Goal: Information Seeking & Learning: Learn about a topic

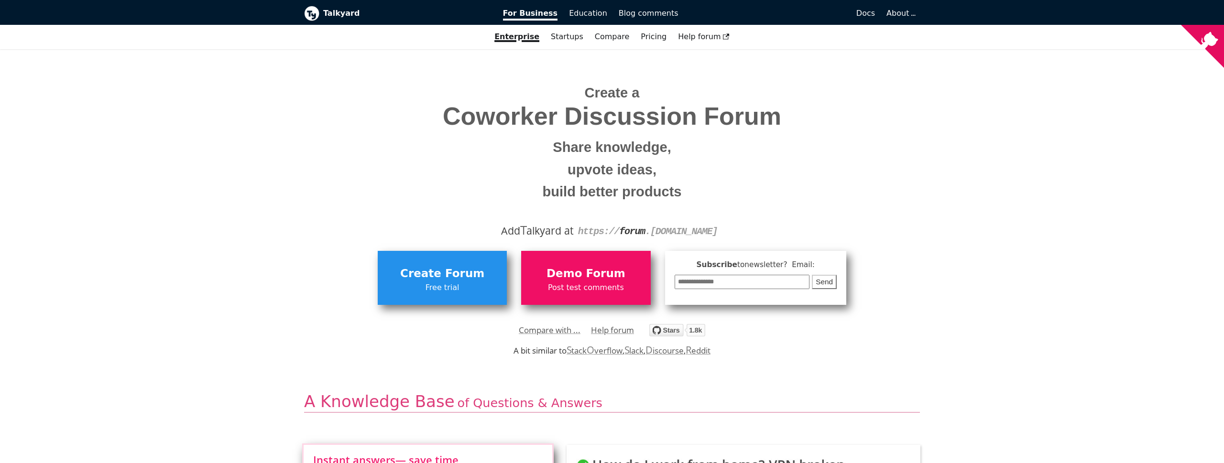
click at [890, 321] on div "Compare with ... Help forum" at bounding box center [611, 329] width 601 height 17
click at [354, 7] on b "Talkyard" at bounding box center [406, 13] width 166 height 12
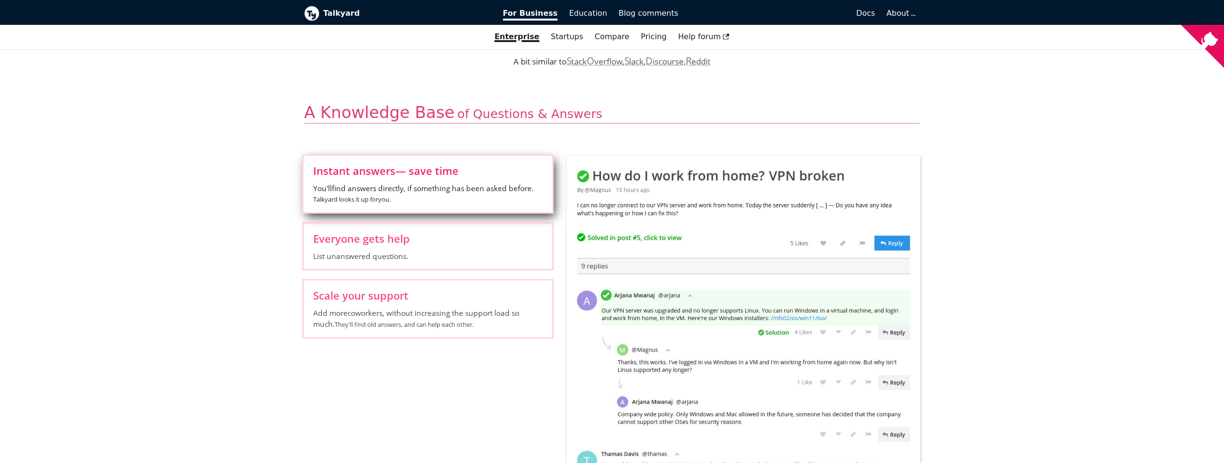
scroll to position [318, 0]
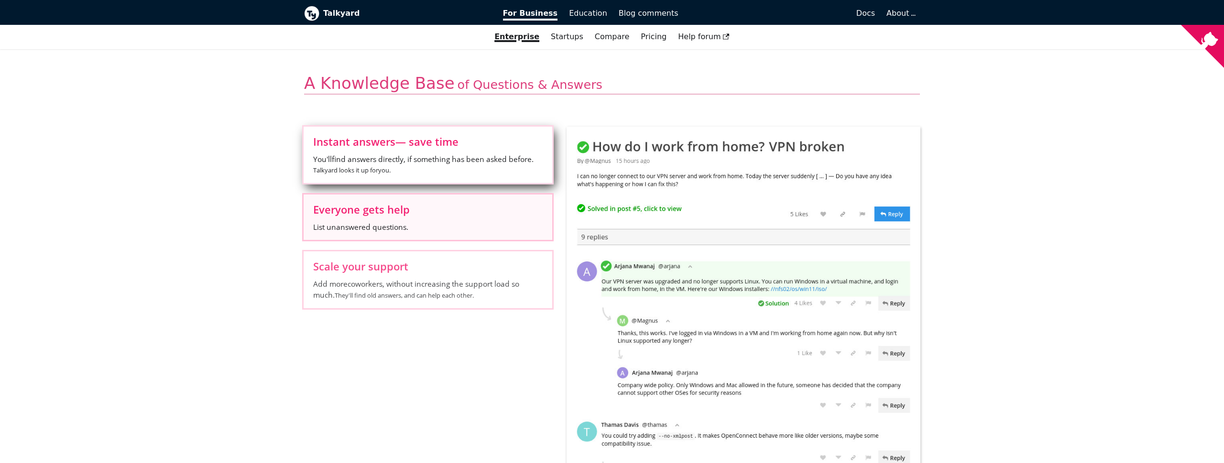
click at [386, 223] on span "List unanswered questions." at bounding box center [427, 227] width 229 height 11
click at [0, 0] on input "Everyone gets help List unanswered questions." at bounding box center [0, 0] width 0 height 0
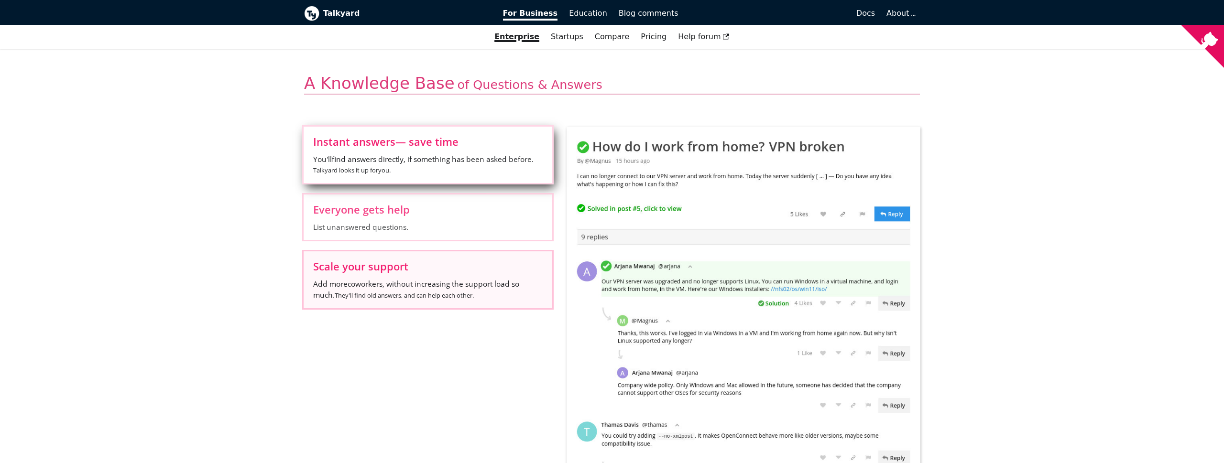
click at [377, 271] on span "Scale your support" at bounding box center [427, 266] width 229 height 11
click at [0, 0] on input "Scale your support Add more coworkers , without increasing the support load so …" at bounding box center [0, 0] width 0 height 0
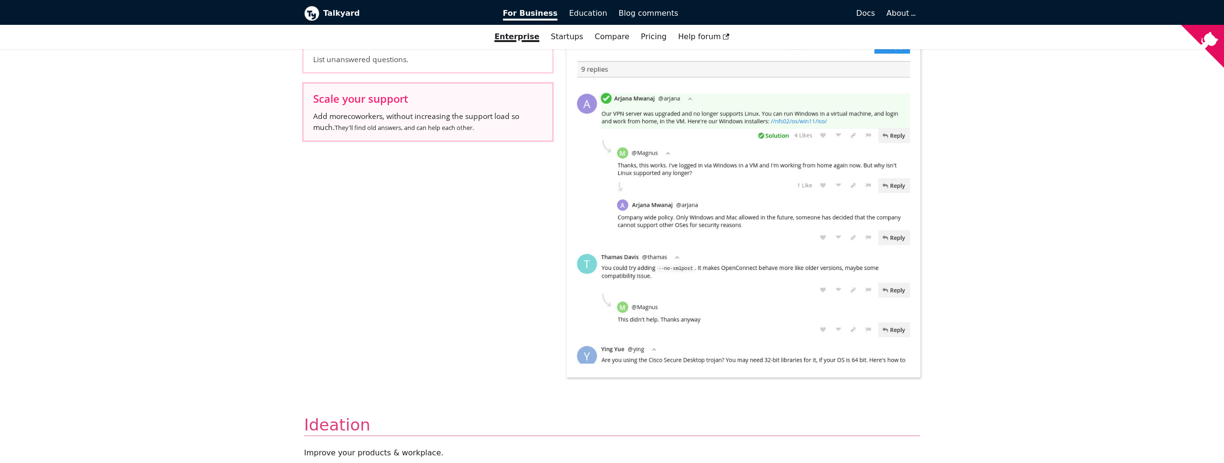
scroll to position [559, 0]
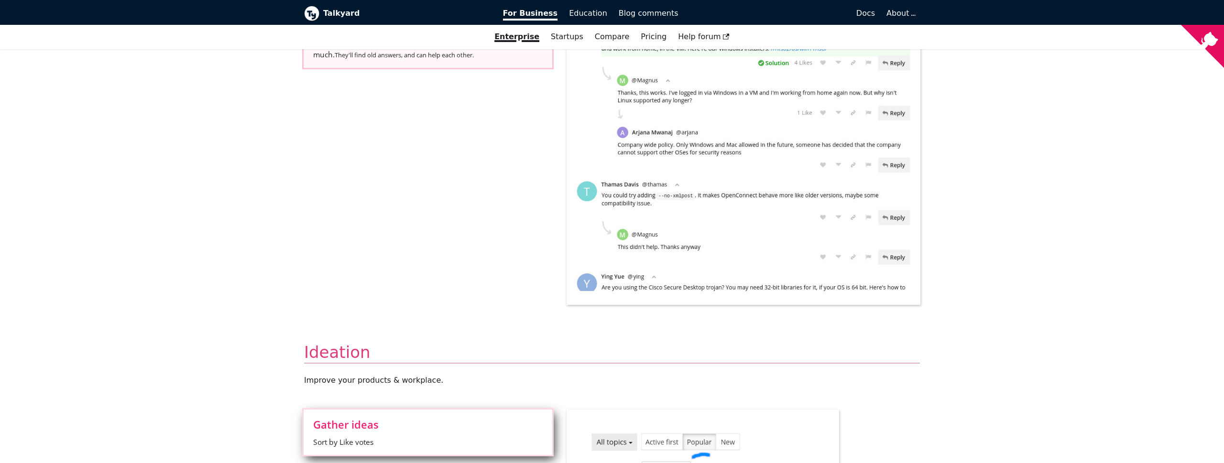
click at [0, 0] on input "Choose the right ideas Discuss ideas. Good reasons for/against surface to the t…" at bounding box center [0, 0] width 0 height 0
click at [0, 0] on input "Avoid mistakes See if others disagree with something. Read the replies, to find…" at bounding box center [0, 0] width 0 height 0
click at [586, 15] on span "Education" at bounding box center [588, 13] width 38 height 9
